Goal: Information Seeking & Learning: Learn about a topic

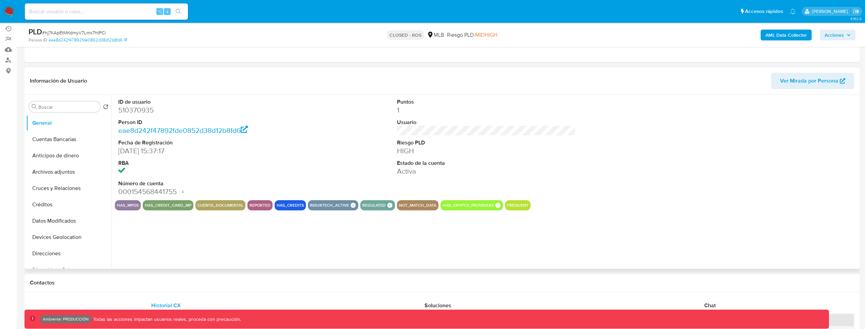
select select "10"
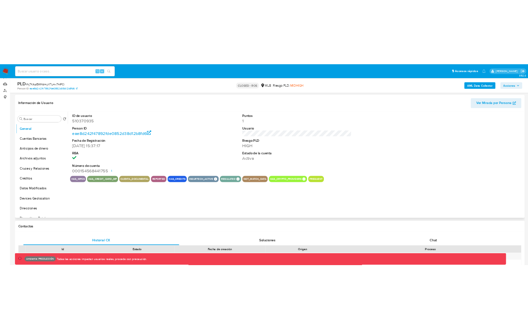
scroll to position [100, 0]
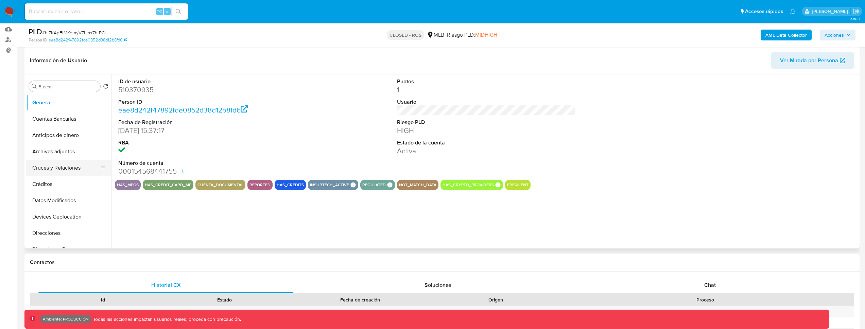
click at [69, 171] on button "Cruces y Relaciones" at bounding box center [66, 168] width 80 height 16
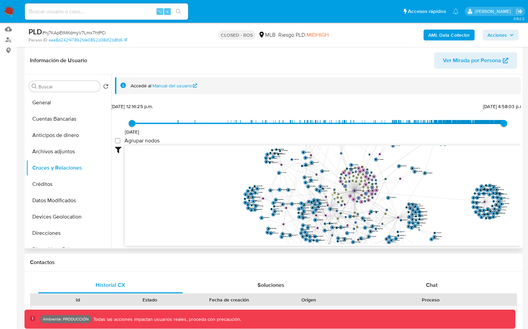
drag, startPoint x: 444, startPoint y: 173, endPoint x: 387, endPoint y: 181, distance: 58.0
click at [387, 181] on icon "user-510370935  510370935 phone-51296ebd0c16085dbcfe121b7d7e6b3d  person-eae8…" at bounding box center [323, 194] width 396 height 99
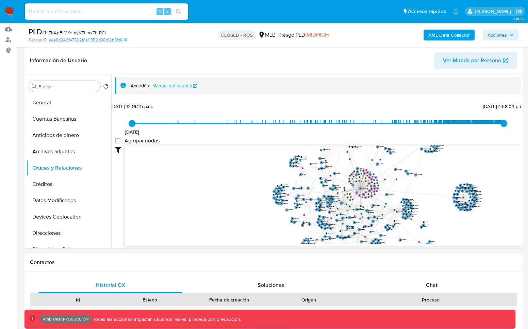
click at [78, 12] on input at bounding box center [106, 11] width 163 height 9
paste input "226726839"
type input "226726839"
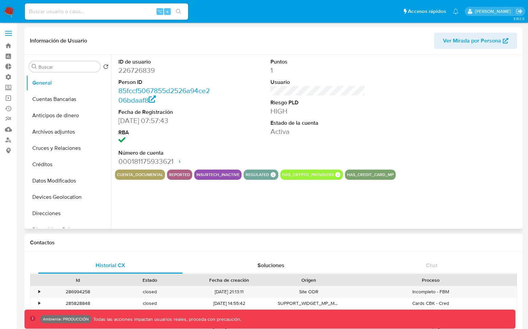
select select "10"
click at [59, 151] on button "Cruces y Relaciones" at bounding box center [66, 148] width 80 height 16
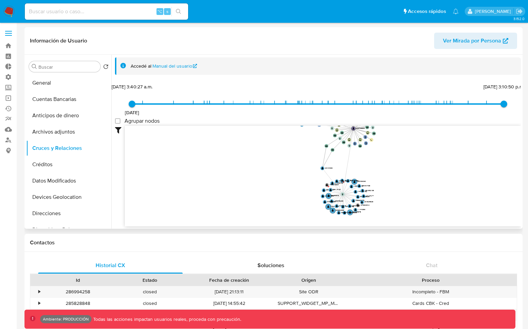
drag, startPoint x: 402, startPoint y: 199, endPoint x: 385, endPoint y: 172, distance: 31.4
click at [385, 172] on icon "phone-096f8f98c52da72f1d6681893d4c7f51  phone-43bda285502553eeccc287edf597d015…" at bounding box center [323, 175] width 396 height 99
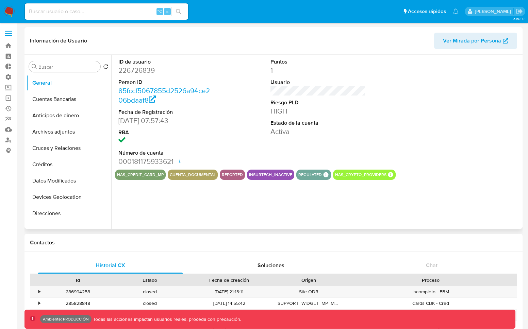
select select "10"
click at [56, 155] on button "Cruces y Relaciones" at bounding box center [66, 148] width 80 height 16
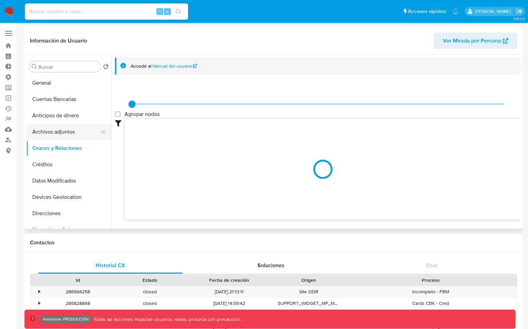
click at [39, 132] on button "Archivos adjuntos" at bounding box center [66, 132] width 80 height 16
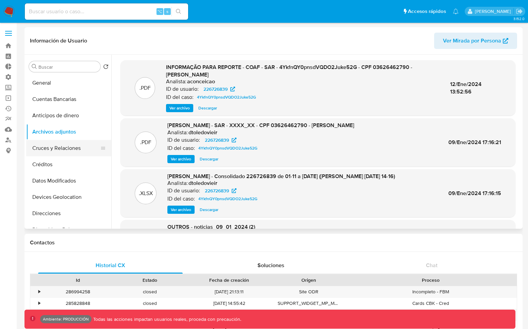
click at [60, 147] on button "Cruces y Relaciones" at bounding box center [66, 148] width 80 height 16
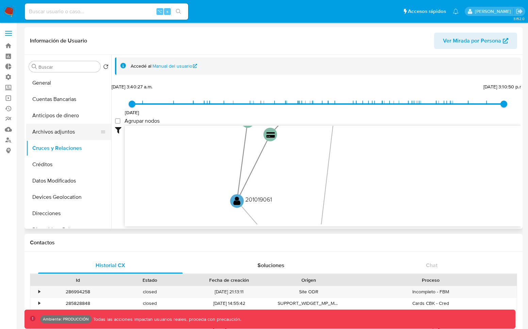
click at [44, 133] on button "Archivos adjuntos" at bounding box center [66, 132] width 80 height 16
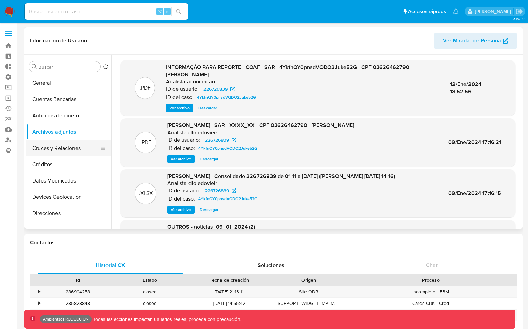
click at [54, 150] on button "Cruces y Relaciones" at bounding box center [66, 148] width 80 height 16
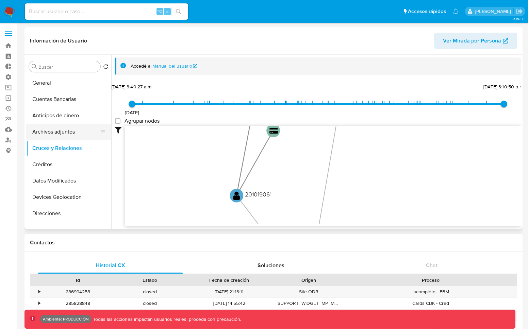
click at [42, 139] on button "Archivos adjuntos" at bounding box center [66, 132] width 80 height 16
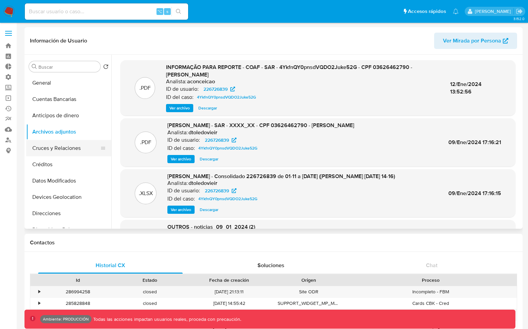
click at [65, 150] on button "Cruces y Relaciones" at bounding box center [66, 148] width 80 height 16
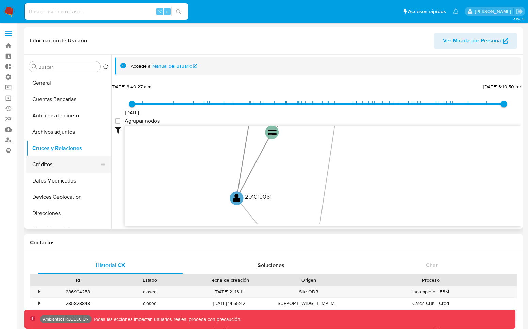
click at [56, 159] on button "Créditos" at bounding box center [66, 164] width 80 height 16
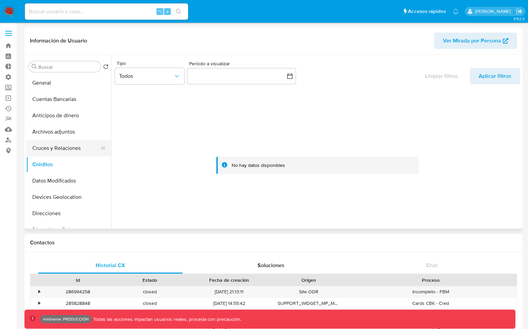
click at [51, 147] on button "Cruces y Relaciones" at bounding box center [66, 148] width 80 height 16
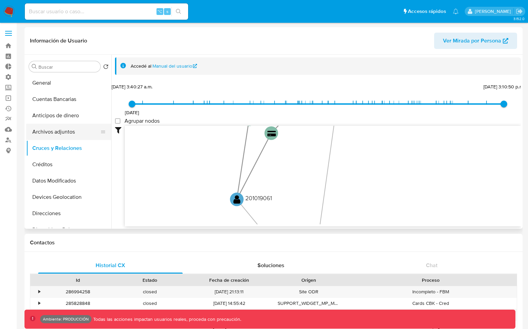
click at [63, 130] on button "Archivos adjuntos" at bounding box center [66, 132] width 80 height 16
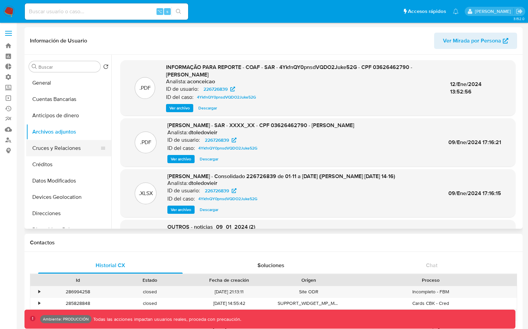
click at [74, 145] on button "Cruces y Relaciones" at bounding box center [66, 148] width 80 height 16
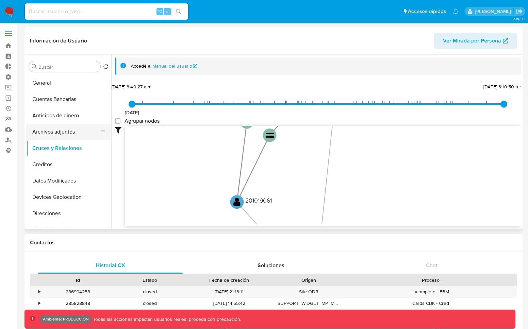
click at [55, 132] on button "Archivos adjuntos" at bounding box center [66, 132] width 80 height 16
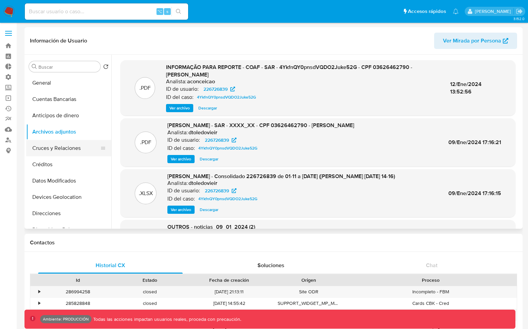
click at [34, 144] on button "Cruces y Relaciones" at bounding box center [66, 148] width 80 height 16
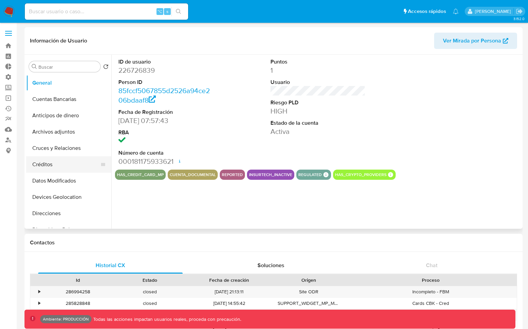
select select "10"
click at [70, 150] on button "Cruces y Relaciones" at bounding box center [66, 148] width 80 height 16
select select "10"
click at [36, 144] on button "Cruces y Relaciones" at bounding box center [66, 148] width 80 height 16
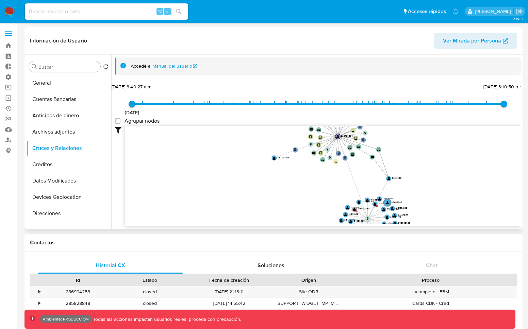
drag, startPoint x: 410, startPoint y: 168, endPoint x: 377, endPoint y: 177, distance: 34.1
click at [377, 177] on icon "device-610ffbd308813b00192f44c1  device-6023d52408813b0017fb92f7  device-6346…" at bounding box center [323, 175] width 396 height 99
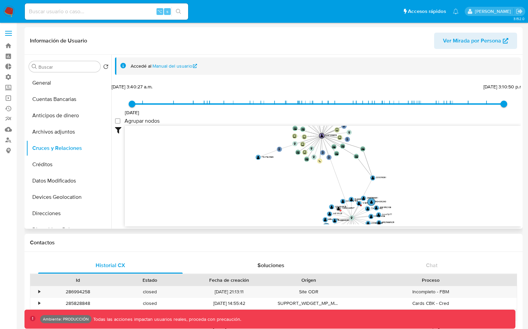
drag, startPoint x: 362, startPoint y: 179, endPoint x: 346, endPoint y: 178, distance: 16.3
click at [346, 178] on icon "device-610ffbd308813b00192f44c1  device-6023d52408813b0017fb92f7  device-6346…" at bounding box center [323, 175] width 396 height 99
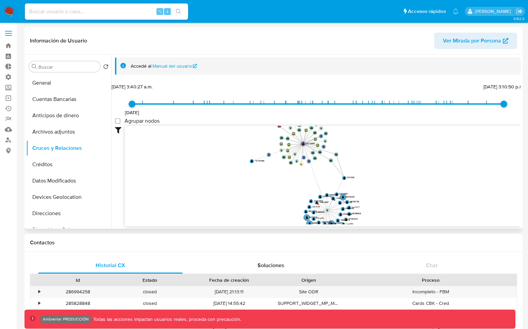
drag, startPoint x: 348, startPoint y: 177, endPoint x: 319, endPoint y: 192, distance: 33.6
click at [319, 192] on icon "device-610ffbd308813b00192f44c1  device-6023d52408813b0017fb92f7  device-6346…" at bounding box center [323, 175] width 396 height 99
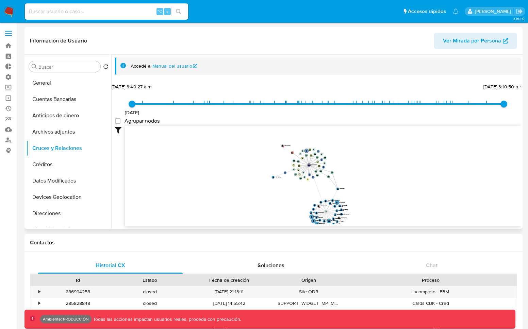
drag, startPoint x: 329, startPoint y: 192, endPoint x: 346, endPoint y: 164, distance: 33.5
click at [346, 164] on icon "device-610ffbd308813b00192f44c1  device-6023d52408813b0017fb92f7  device-6346…" at bounding box center [323, 175] width 396 height 99
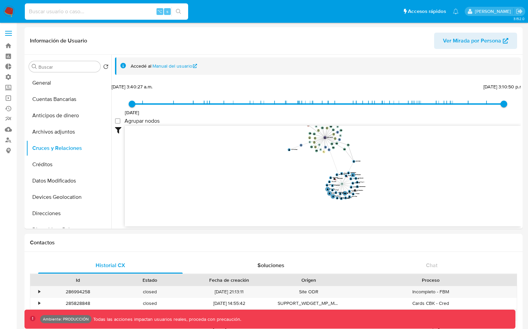
click at [115, 12] on input at bounding box center [106, 11] width 163 height 9
type input "fravega"
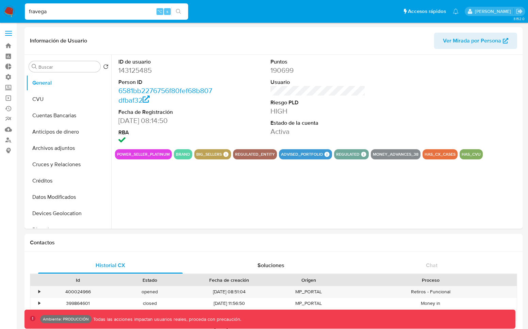
select select "10"
click at [73, 166] on button "Cruces y Relaciones" at bounding box center [66, 164] width 80 height 16
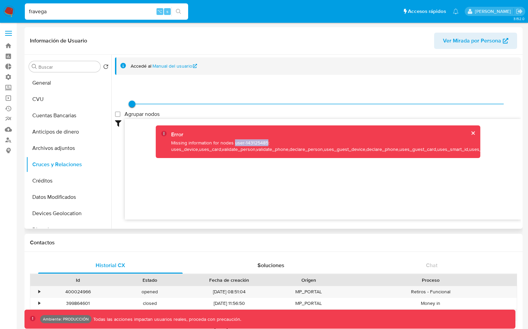
drag, startPoint x: 266, startPoint y: 142, endPoint x: 234, endPoint y: 144, distance: 32.0
click at [234, 144] on div "Missing information for nodes user-143125485: uses_device,uses_card,validate_pe…" at bounding box center [327, 146] width 313 height 13
copy div "user-143125485"
click at [52, 153] on button "Archivos adjuntos" at bounding box center [66, 148] width 80 height 16
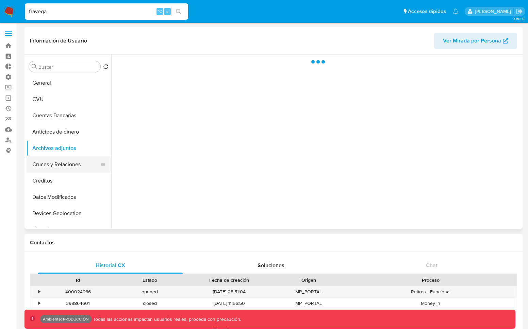
click at [54, 167] on button "Cruces y Relaciones" at bounding box center [66, 164] width 80 height 16
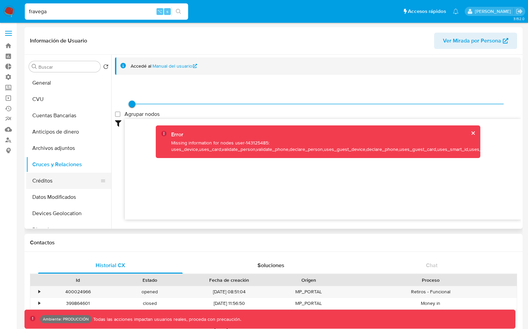
click at [68, 182] on button "Créditos" at bounding box center [66, 181] width 80 height 16
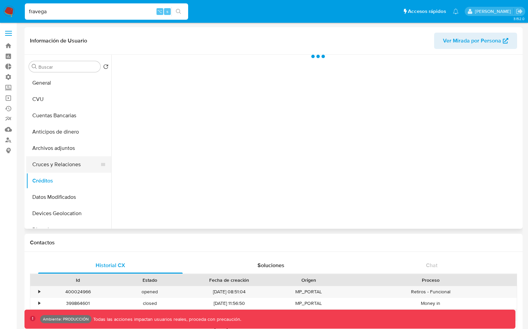
click at [67, 165] on button "Cruces y Relaciones" at bounding box center [66, 164] width 80 height 16
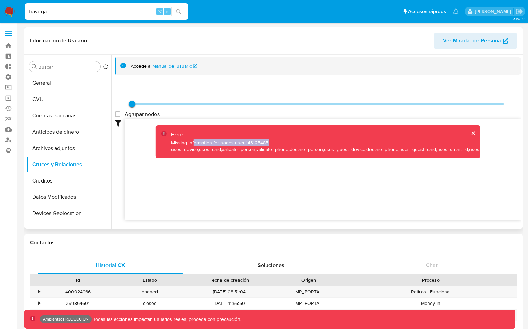
drag, startPoint x: 193, startPoint y: 142, endPoint x: 274, endPoint y: 144, distance: 81.6
click at [274, 144] on div "Missing information for nodes user-143125485: uses_device,uses_card,validate_pe…" at bounding box center [327, 146] width 313 height 13
click button "cerrar"
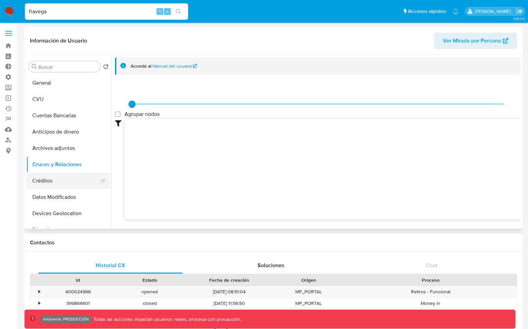
click button "Créditos"
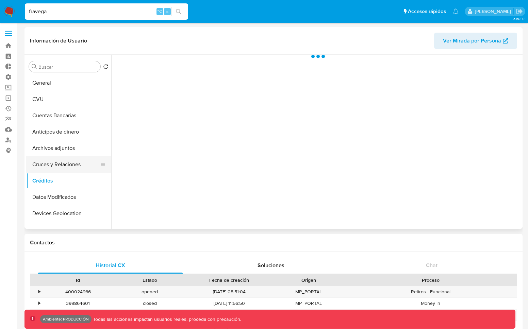
click button "Cruces y Relaciones"
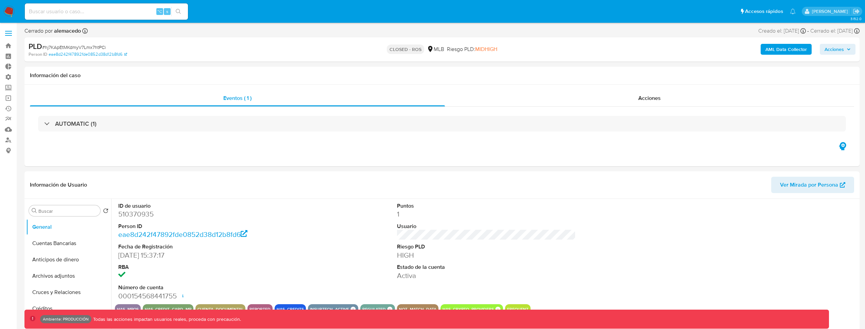
select select "10"
click at [92, 10] on input at bounding box center [106, 11] width 163 height 9
paste input "226726839"
type input "226726839"
click at [231, 226] on dt "Person ID" at bounding box center [207, 226] width 179 height 7
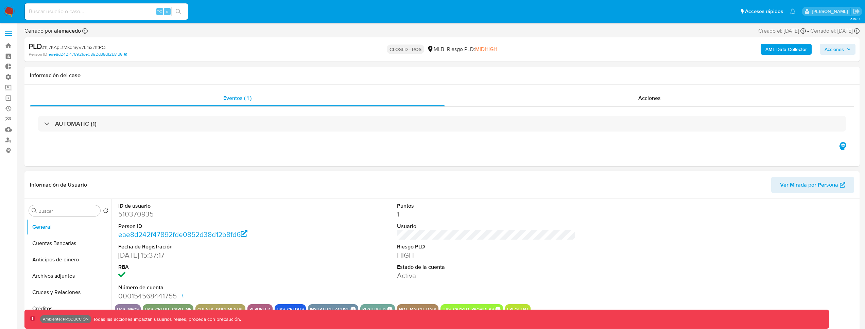
click at [137, 213] on dd "510370935" at bounding box center [207, 214] width 179 height 10
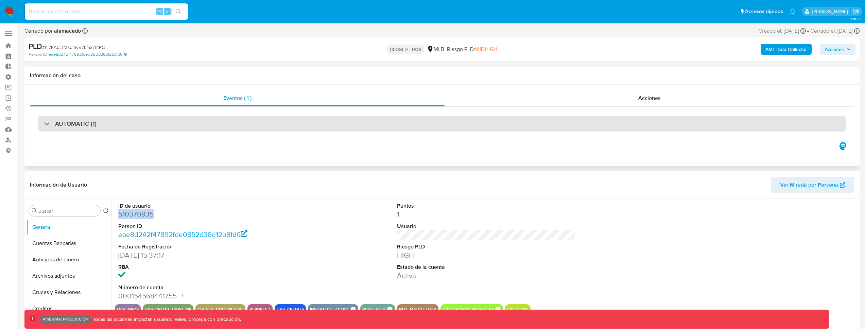
copy dd "510370935"
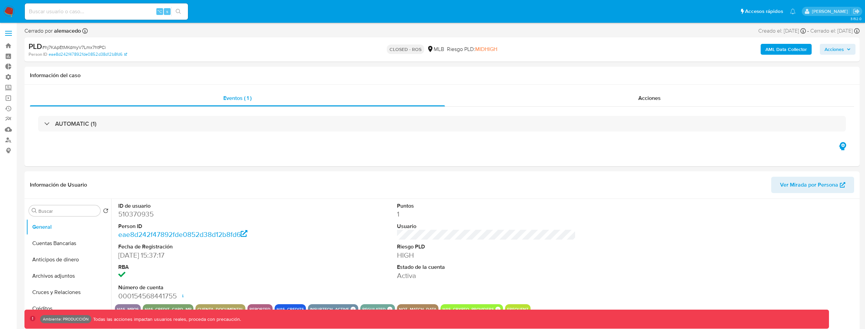
click at [84, 16] on div "⌥ s" at bounding box center [106, 11] width 163 height 16
click at [88, 12] on input at bounding box center [106, 11] width 163 height 9
paste input "510370935"
type input "510370935"
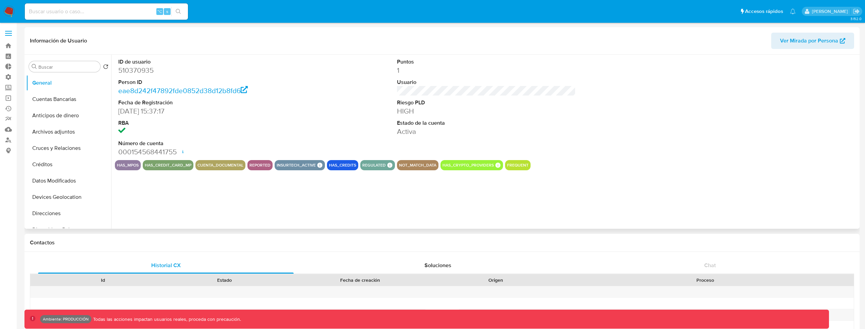
select select "10"
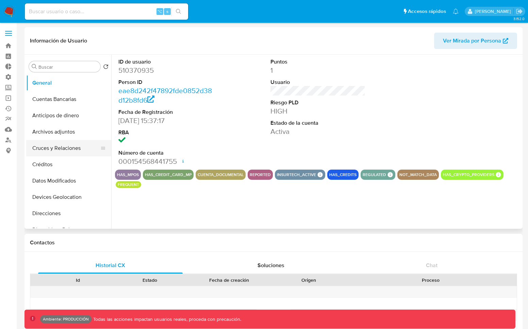
click at [57, 145] on button "Cruces y Relaciones" at bounding box center [66, 148] width 80 height 16
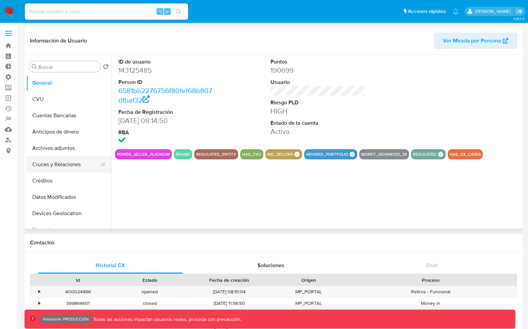
click at [70, 163] on button "Cruces y Relaciones" at bounding box center [66, 164] width 80 height 16
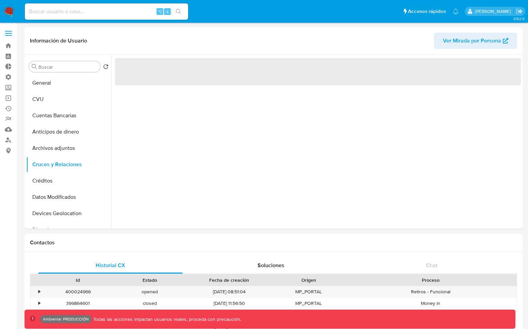
select select "10"
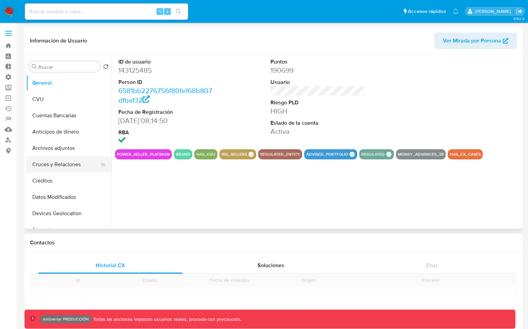
select select "10"
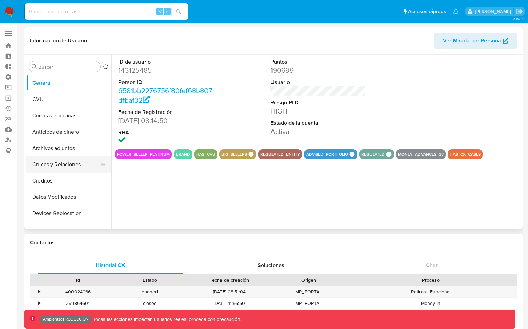
click at [68, 165] on button "Cruces y Relaciones" at bounding box center [66, 164] width 80 height 16
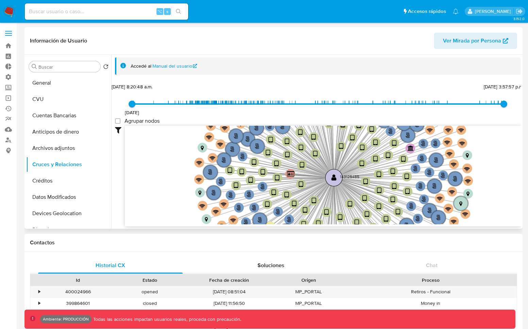
click at [336, 177] on circle at bounding box center [333, 177] width 17 height 17
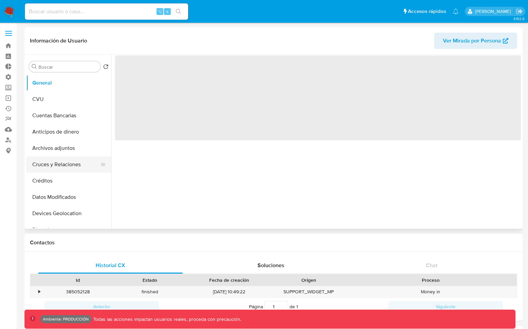
click at [65, 162] on button "Cruces y Relaciones" at bounding box center [66, 164] width 80 height 16
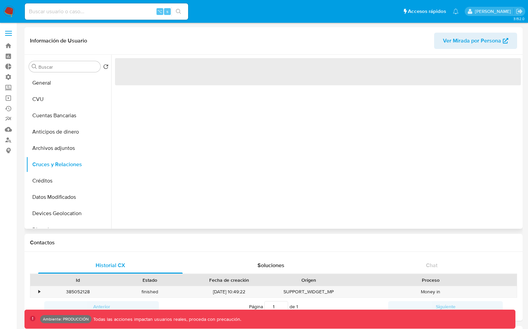
select select "10"
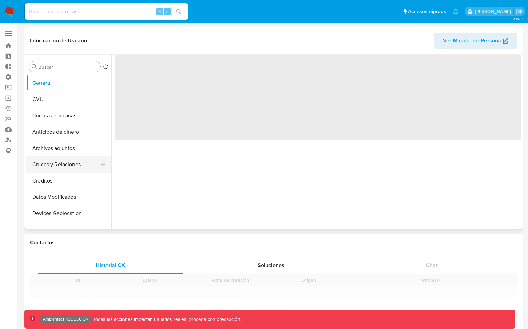
click at [63, 166] on button "Cruces y Relaciones" at bounding box center [66, 164] width 80 height 16
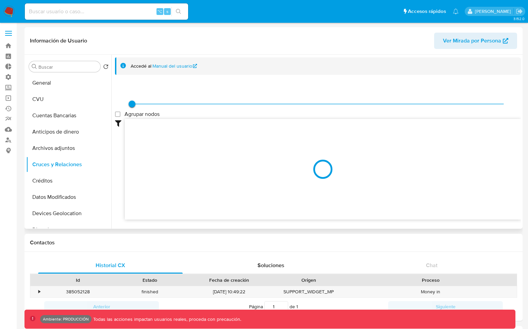
select select "10"
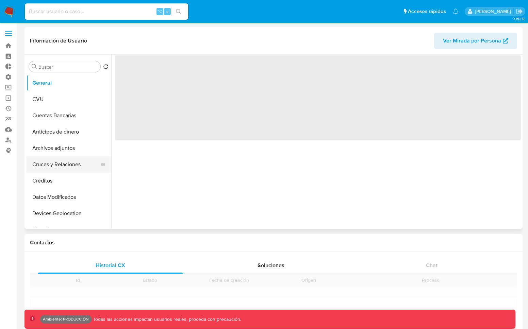
click at [59, 166] on button "Cruces y Relaciones" at bounding box center [66, 164] width 80 height 16
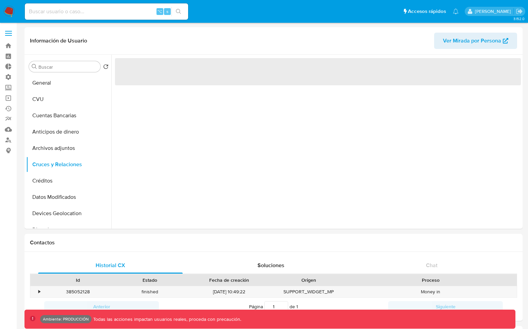
select select "10"
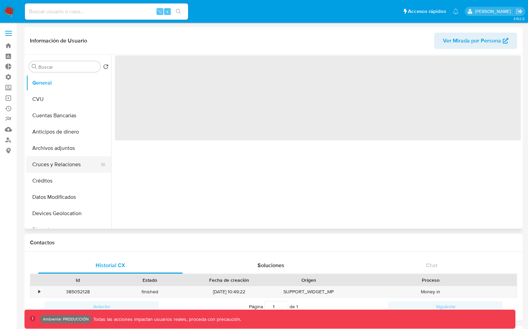
click at [61, 169] on button "Cruces y Relaciones" at bounding box center [66, 164] width 80 height 16
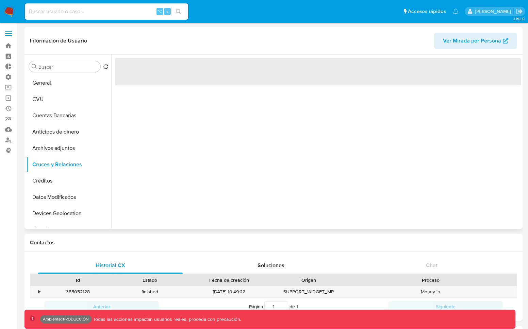
select select "10"
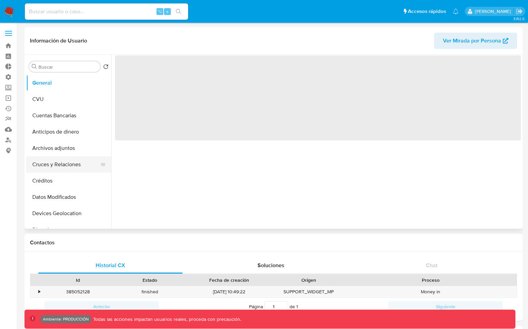
click at [68, 164] on button "Cruces y Relaciones" at bounding box center [66, 164] width 80 height 16
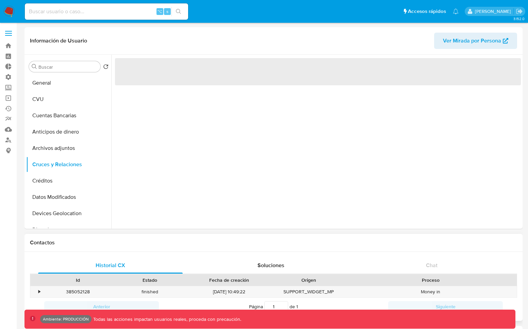
select select "10"
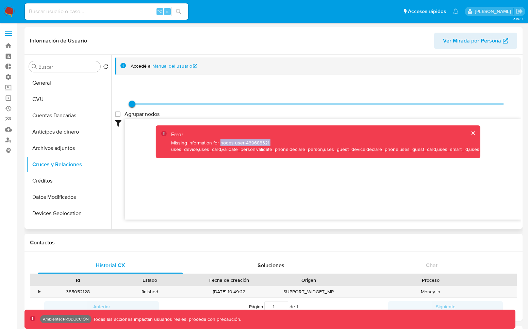
drag, startPoint x: 271, startPoint y: 142, endPoint x: 220, endPoint y: 141, distance: 51.7
click at [220, 141] on div "Missing information for nodes user-439688321: uses_device,uses_card,validate_pe…" at bounding box center [327, 146] width 313 height 13
click at [246, 146] on div "Missing information for nodes user-439688321: uses_device,uses_card,validate_pe…" at bounding box center [327, 146] width 313 height 13
click at [258, 143] on div "Missing information for nodes user-439688321: uses_device,uses_card,validate_pe…" at bounding box center [327, 146] width 313 height 13
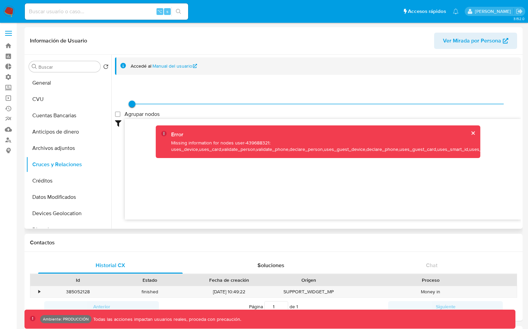
click at [405, 150] on div "Missing information for nodes user-439688321: uses_device,uses_card,validate_pe…" at bounding box center [327, 146] width 313 height 13
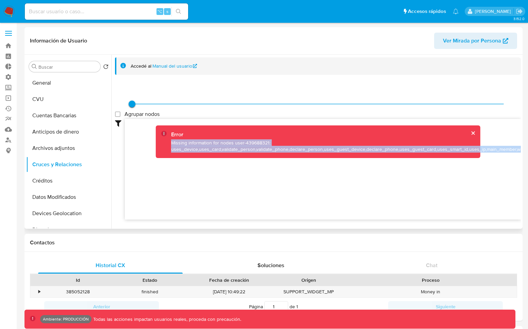
click at [405, 150] on div "Missing information for nodes user-439688321: uses_device,uses_card,validate_pe…" at bounding box center [327, 146] width 313 height 13
click at [211, 150] on div "Missing information for nodes user-439688321: uses_device,uses_card,validate_pe…" at bounding box center [327, 146] width 313 height 13
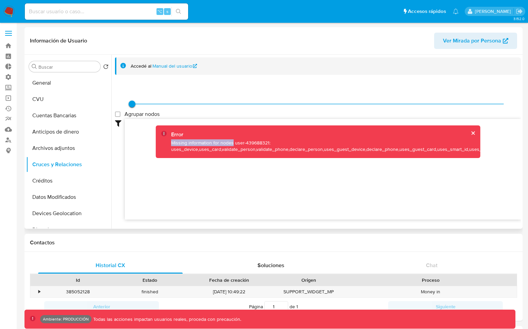
drag, startPoint x: 231, startPoint y: 144, endPoint x: 170, endPoint y: 142, distance: 60.9
click at [171, 142] on div "Missing information for nodes user-439688321: uses_device,uses_card,validate_pe…" at bounding box center [327, 146] width 313 height 13
copy div "Missing information for nodes"
click at [465, 42] on span "Ver Mirada por Persona" at bounding box center [472, 41] width 58 height 16
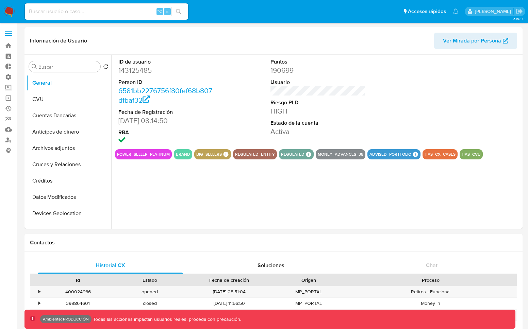
select select "10"
click at [64, 162] on button "Cruces y Relaciones" at bounding box center [66, 164] width 80 height 16
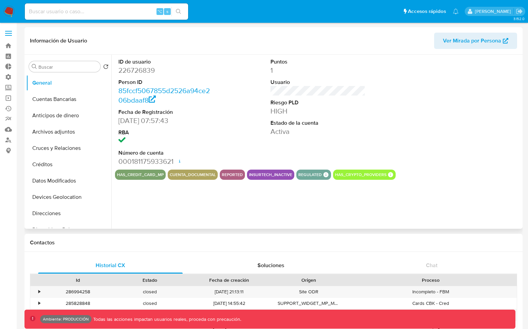
select select "10"
click at [67, 143] on button "Cruces y Relaciones" at bounding box center [66, 148] width 80 height 16
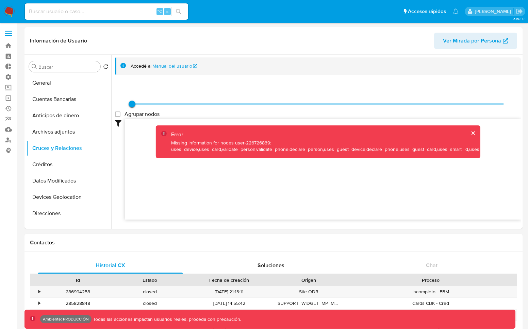
click at [124, 11] on input at bounding box center [106, 11] width 163 height 9
paste input "226726839"
type input "226726839"
click at [72, 130] on button "Archivos adjuntos" at bounding box center [66, 132] width 80 height 16
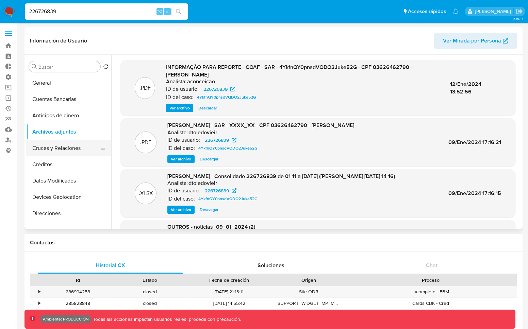
click at [63, 144] on button "Cruces y Relaciones" at bounding box center [66, 148] width 80 height 16
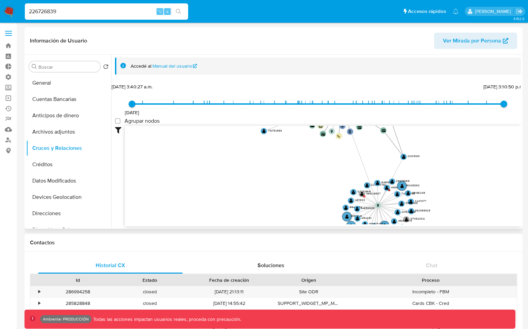
drag, startPoint x: 451, startPoint y: 192, endPoint x: 432, endPoint y: 190, distance: 18.8
click at [433, 189] on icon "device-610ffbd308813b00192f44c1  device-6023d52408813b0017fb92f7  device-6346…" at bounding box center [323, 175] width 396 height 99
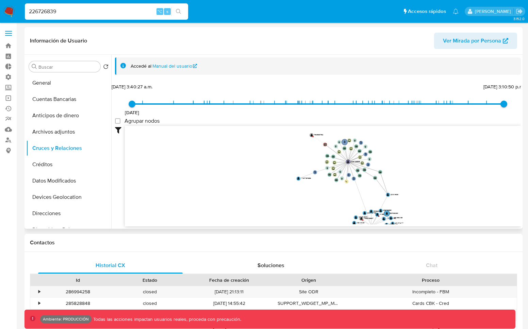
drag, startPoint x: 451, startPoint y: 174, endPoint x: 425, endPoint y: 191, distance: 31.1
click at [425, 191] on icon "device-610ffbd308813b00192f44c1  device-6023d52408813b0017fb92f7  device-6346…" at bounding box center [323, 175] width 396 height 99
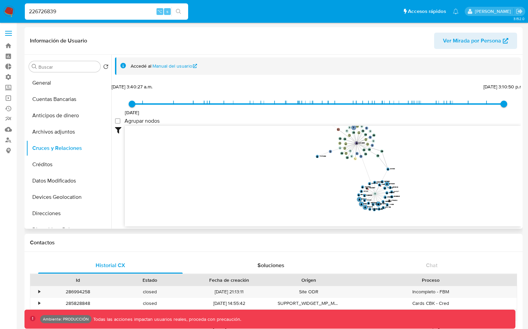
drag, startPoint x: 406, startPoint y: 199, endPoint x: 405, endPoint y: 154, distance: 45.2
click at [405, 154] on icon "device-610ffbd308813b00192f44c1  device-6023d52408813b0017fb92f7  device-6346…" at bounding box center [323, 175] width 396 height 99
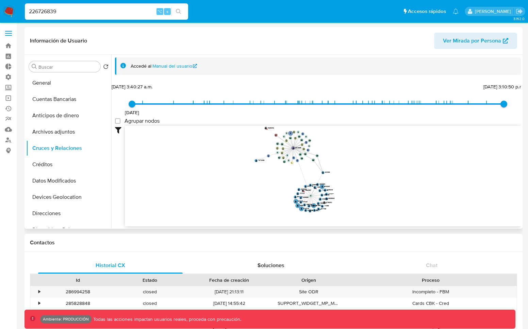
drag, startPoint x: 416, startPoint y: 141, endPoint x: 346, endPoint y: 165, distance: 74.0
click at [346, 165] on icon "device-610ffbd308813b00192f44c1  device-6023d52408813b0017fb92f7  device-6346…" at bounding box center [323, 175] width 396 height 99
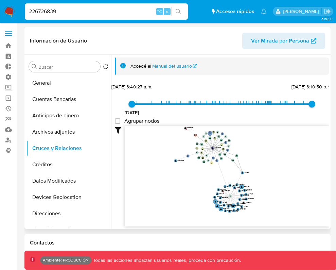
drag, startPoint x: 256, startPoint y: 168, endPoint x: 185, endPoint y: 168, distance: 71.4
click at [185, 168] on icon "device-610ffbd308813b00192f44c1  device-6023d52408813b0017fb92f7  device-6346…" at bounding box center [227, 175] width 204 height 99
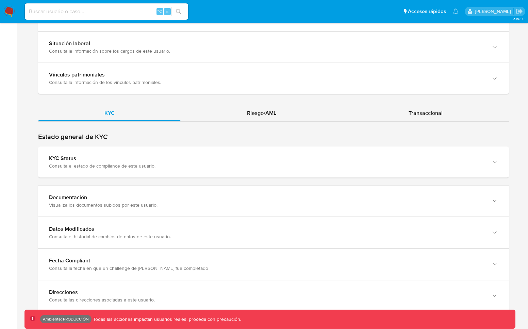
scroll to position [555, 0]
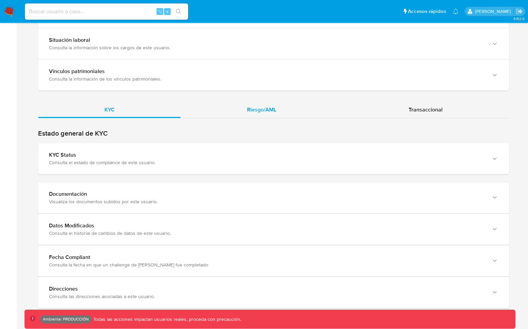
click at [270, 114] on div "Riesgo/AML" at bounding box center [261, 110] width 161 height 16
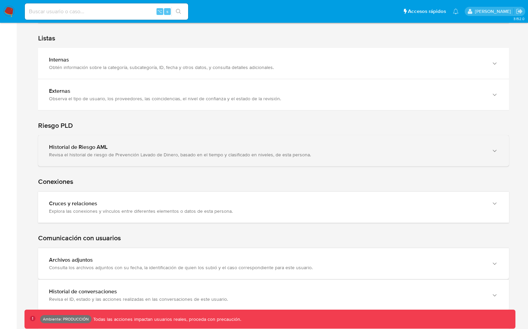
scroll to position [828, 0]
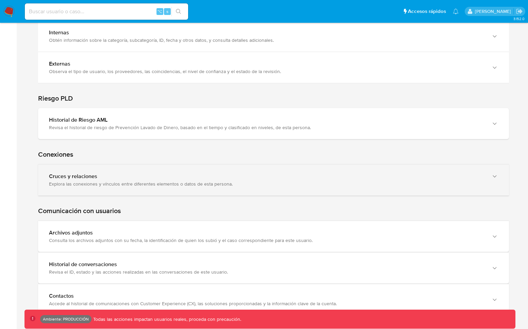
click at [233, 190] on div "Cruces y relaciones Explora las conexiones y vínculos entre diferentes elemento…" at bounding box center [273, 180] width 470 height 31
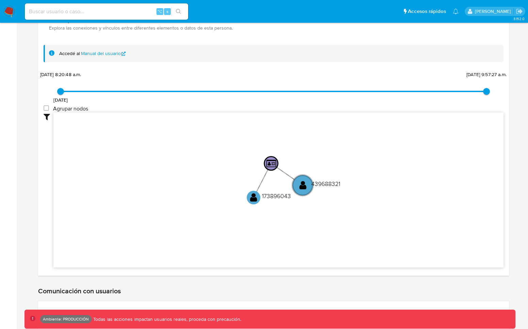
scroll to position [984, 0]
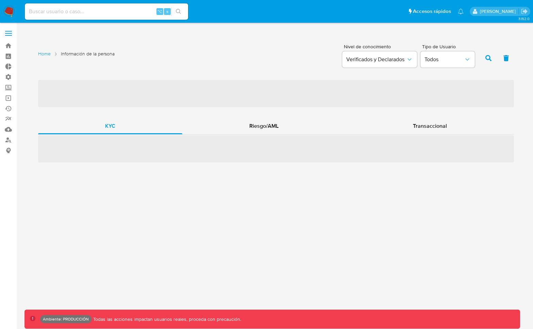
click at [254, 135] on span "‌" at bounding box center [276, 148] width 476 height 27
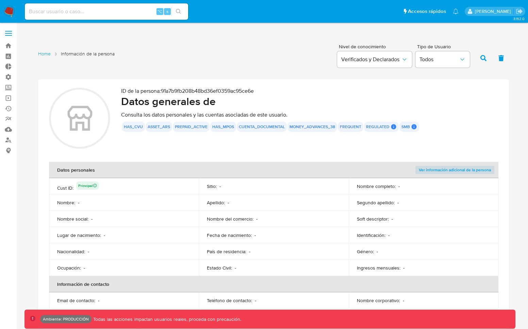
click at [110, 130] on div at bounding box center [79, 119] width 61 height 63
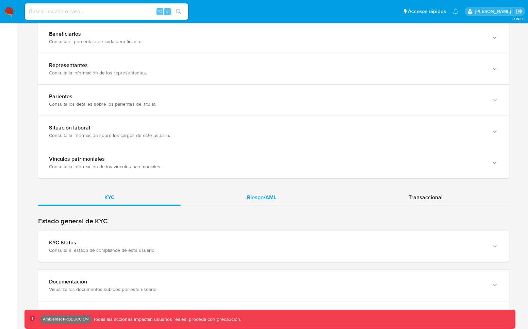
click at [267, 193] on div "Riesgo/AML" at bounding box center [261, 197] width 161 height 16
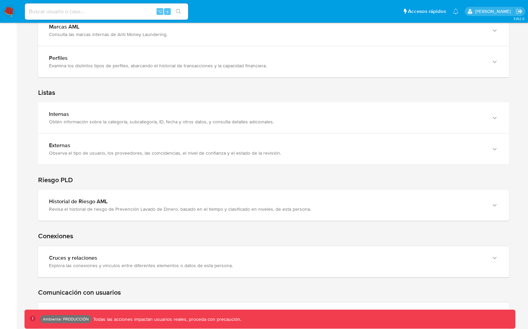
scroll to position [746, 0]
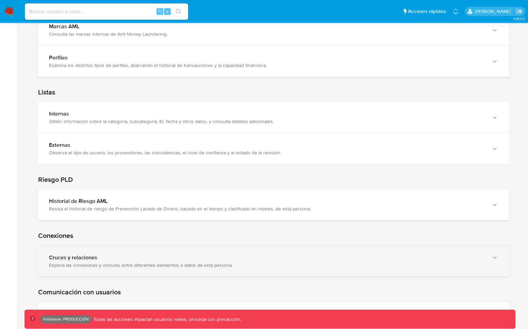
click at [171, 270] on div "Cruces y relaciones Explora las conexiones y vínculos entre diferentes elemento…" at bounding box center [273, 261] width 470 height 31
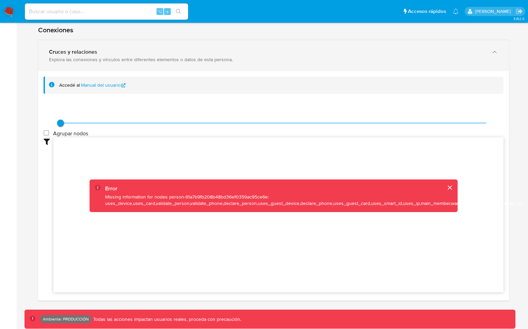
scroll to position [976, 0]
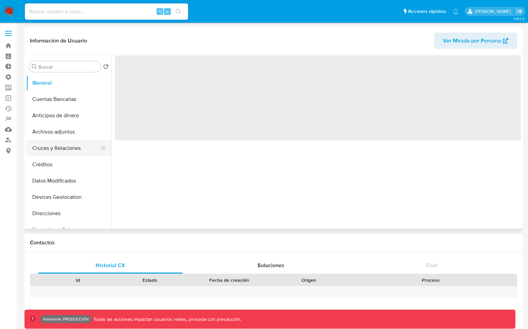
click at [65, 152] on button "Cruces y Relaciones" at bounding box center [66, 148] width 80 height 16
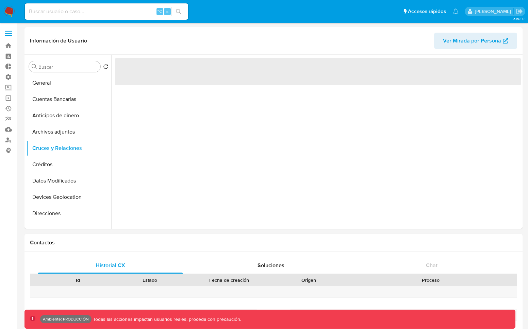
select select "10"
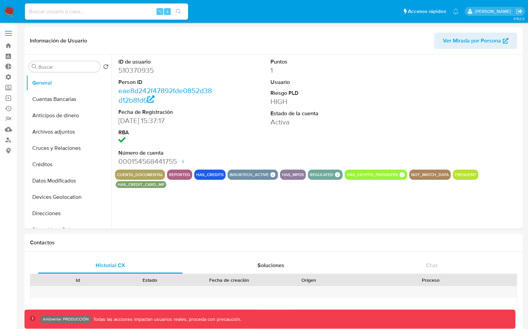
select select "10"
click at [35, 153] on button "Cruces y Relaciones" at bounding box center [66, 148] width 80 height 16
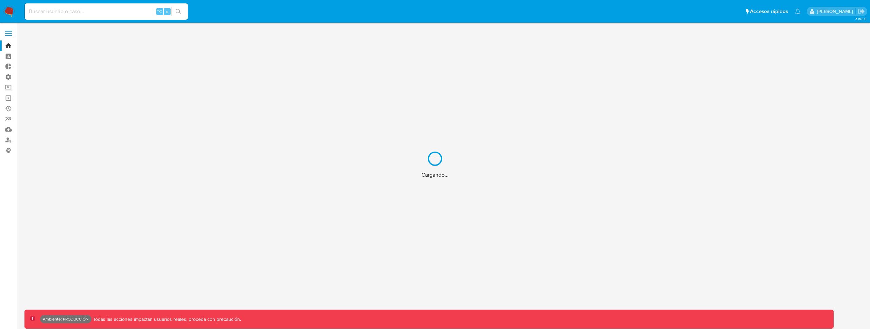
click at [87, 15] on div "Cargando..." at bounding box center [435, 164] width 870 height 329
click at [88, 13] on div "Cargando..." at bounding box center [435, 164] width 870 height 329
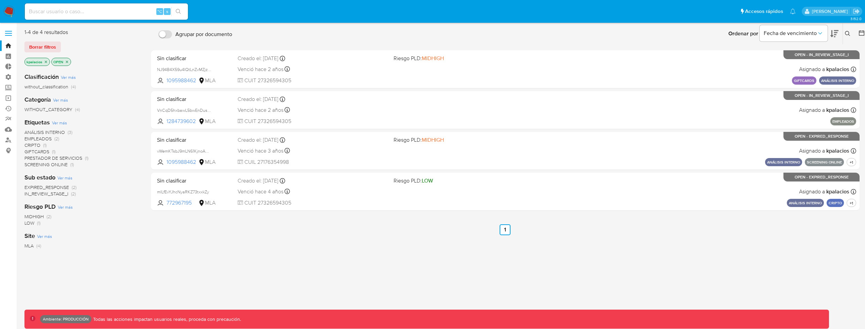
click at [88, 13] on input at bounding box center [106, 11] width 163 height 9
type input "fravega"
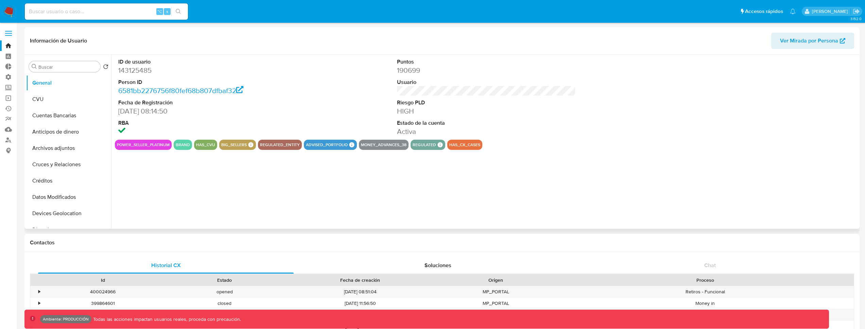
select select "10"
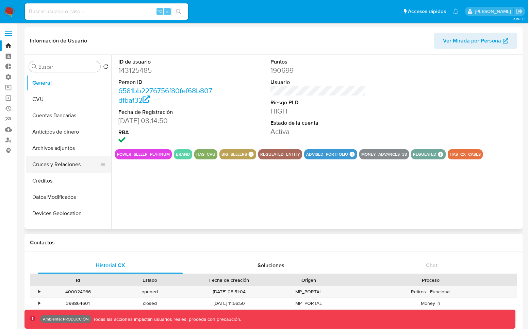
click at [70, 161] on button "Cruces y Relaciones" at bounding box center [66, 164] width 80 height 16
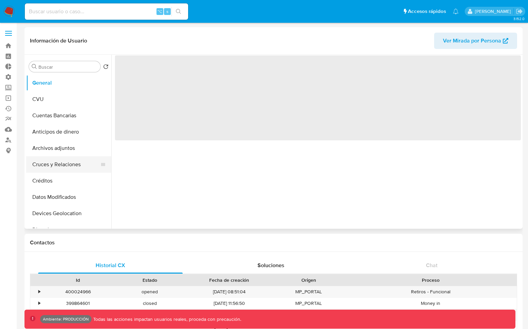
click at [49, 158] on button "Cruces y Relaciones" at bounding box center [66, 164] width 80 height 16
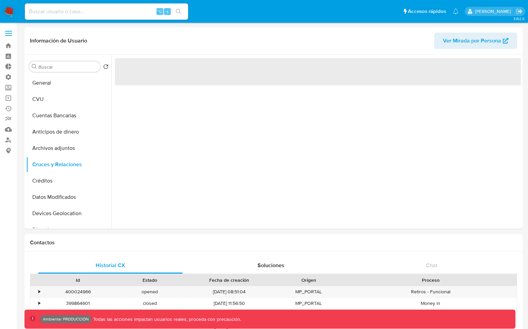
select select "10"
